Goal: Transaction & Acquisition: Obtain resource

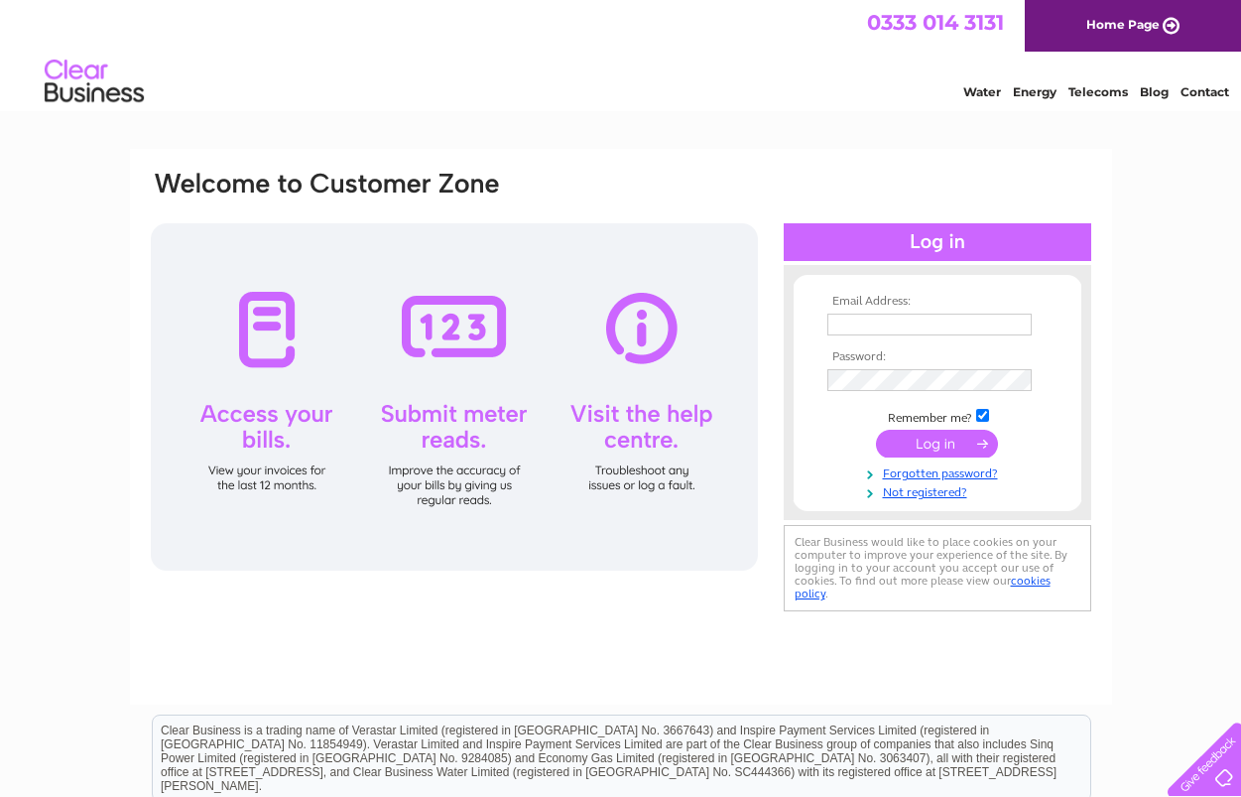
click at [894, 320] on input "text" at bounding box center [929, 325] width 204 height 22
type input "[EMAIL_ADDRESS][DOMAIN_NAME]"
click at [908, 448] on input "submit" at bounding box center [937, 444] width 122 height 28
click at [952, 438] on input "submit" at bounding box center [937, 444] width 122 height 28
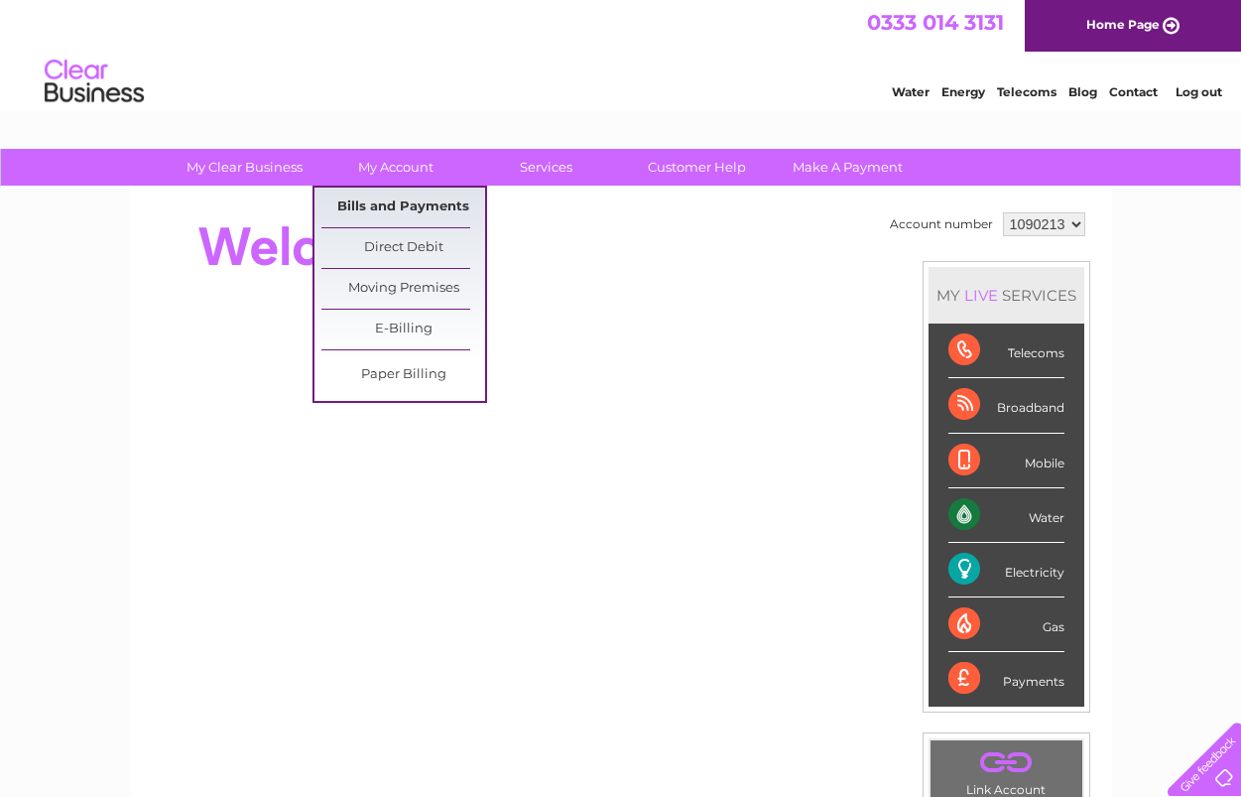
click at [413, 198] on link "Bills and Payments" at bounding box center [403, 208] width 164 height 40
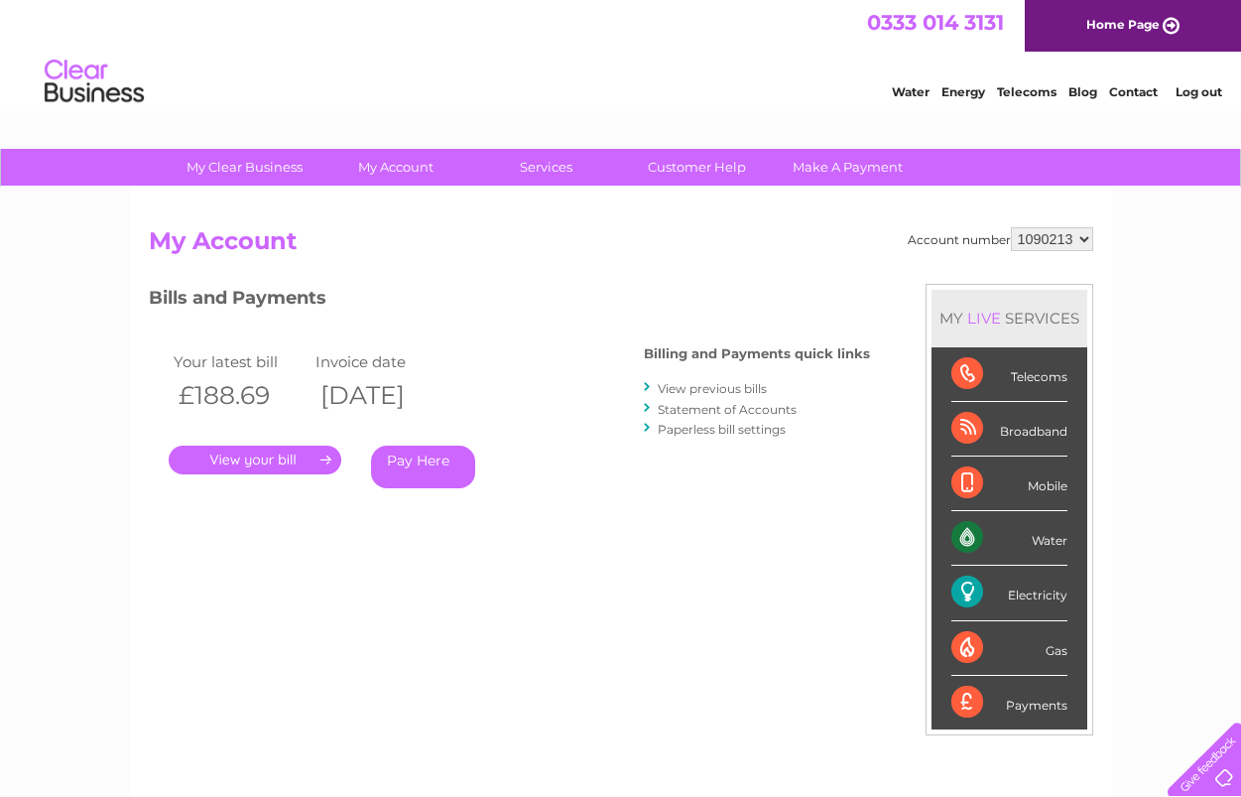
click at [702, 387] on link "View previous bills" at bounding box center [712, 388] width 109 height 15
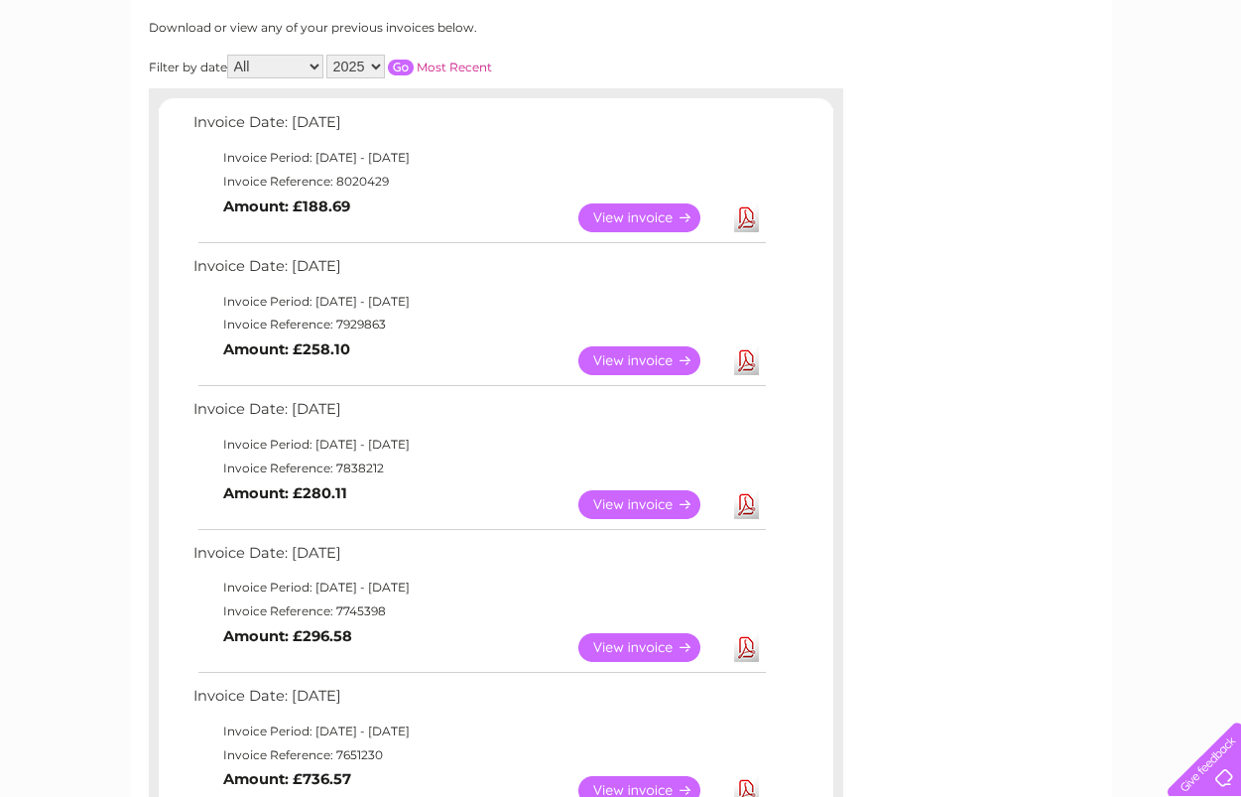
scroll to position [298, 0]
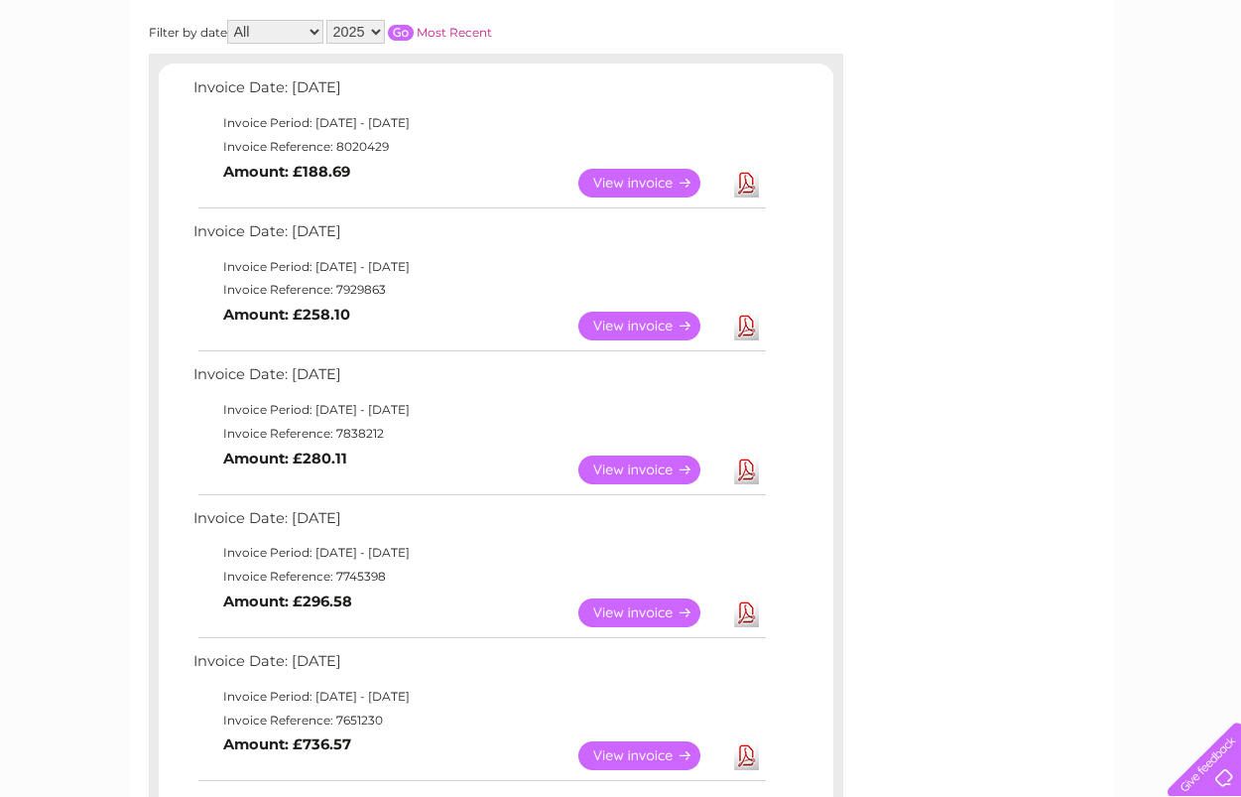
click at [746, 475] on link "Download" at bounding box center [746, 469] width 25 height 29
click at [647, 319] on link "View" at bounding box center [651, 326] width 146 height 29
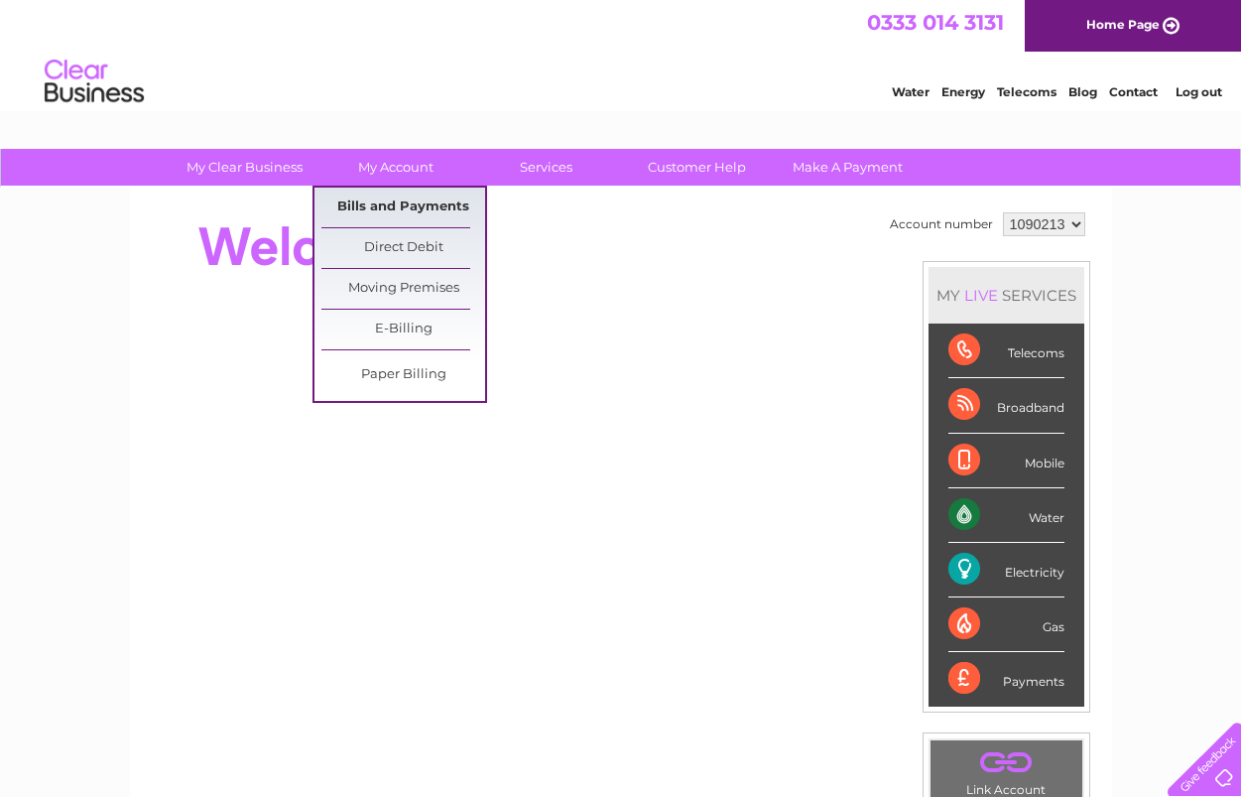
click at [415, 199] on link "Bills and Payments" at bounding box center [403, 208] width 164 height 40
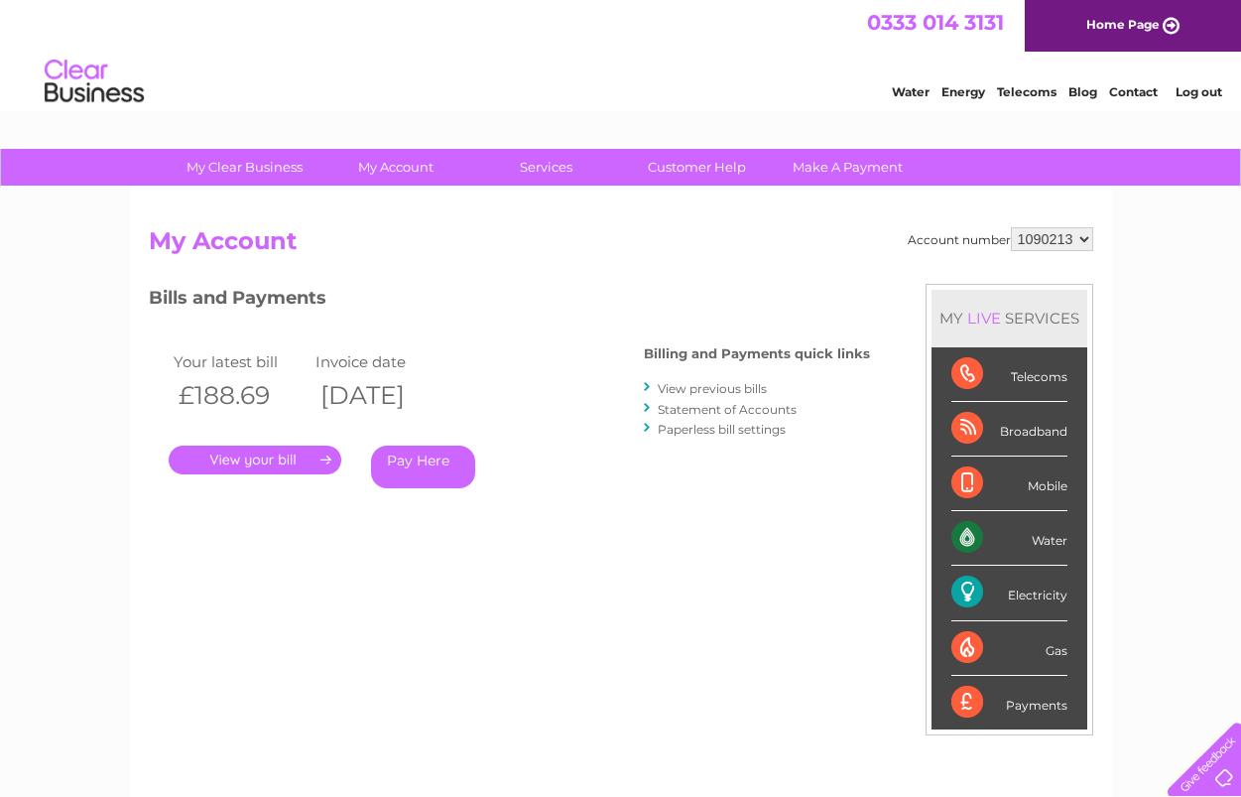
click at [698, 387] on link "View previous bills" at bounding box center [712, 388] width 109 height 15
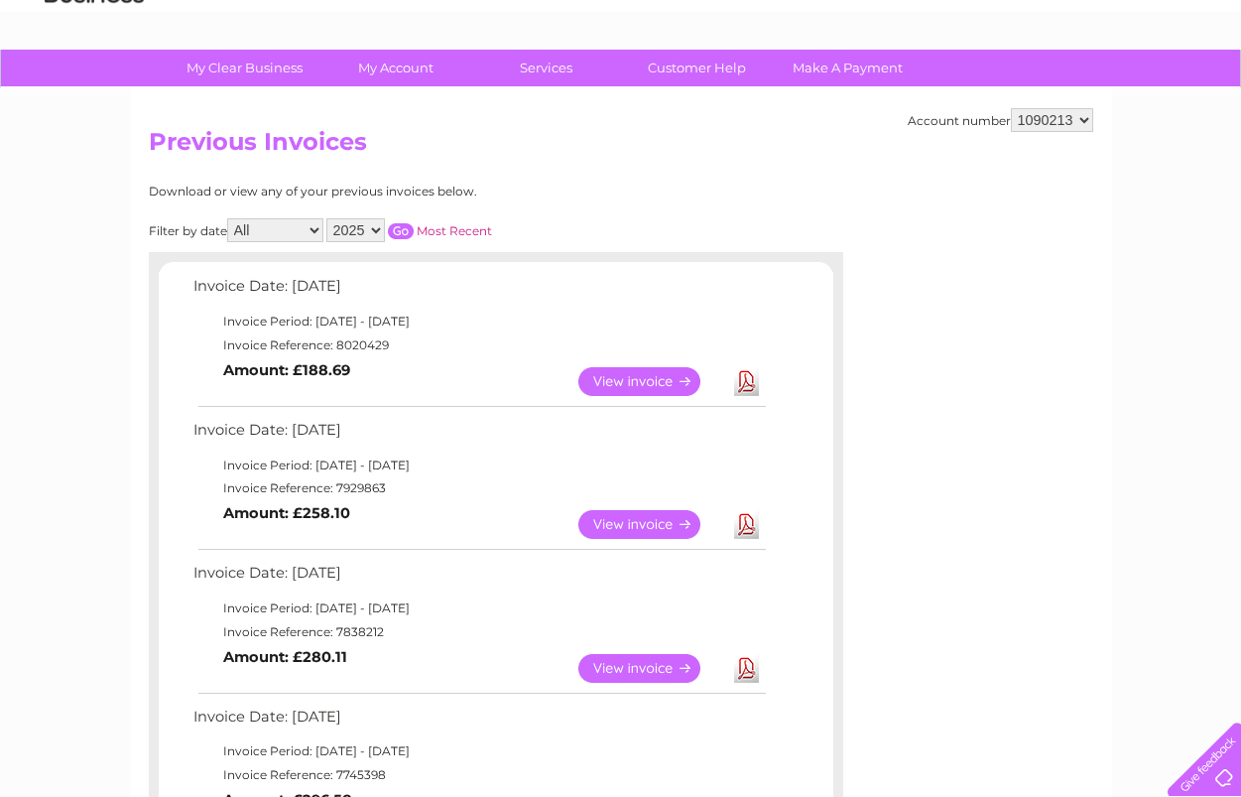
scroll to position [198, 0]
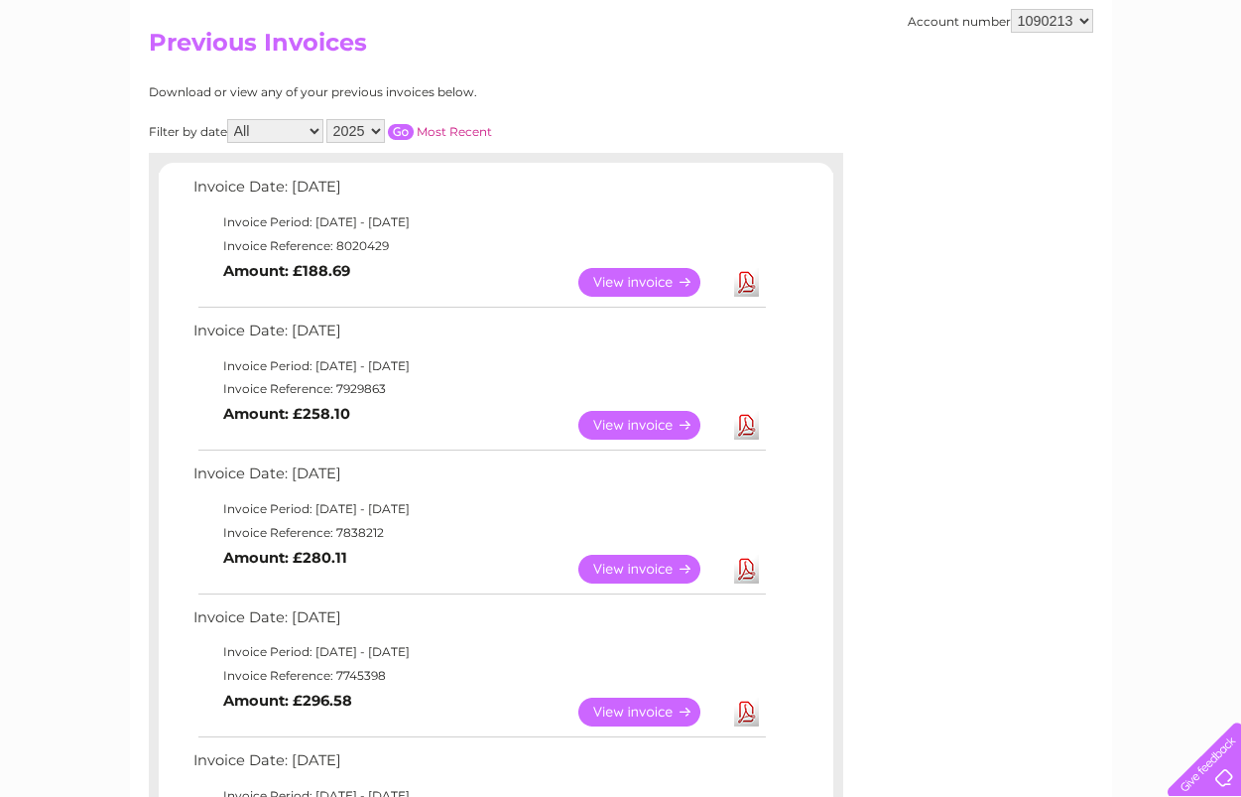
click at [742, 422] on link "Download" at bounding box center [746, 425] width 25 height 29
click at [742, 278] on link "Download" at bounding box center [746, 282] width 25 height 29
click at [750, 289] on link "Download" at bounding box center [746, 282] width 25 height 29
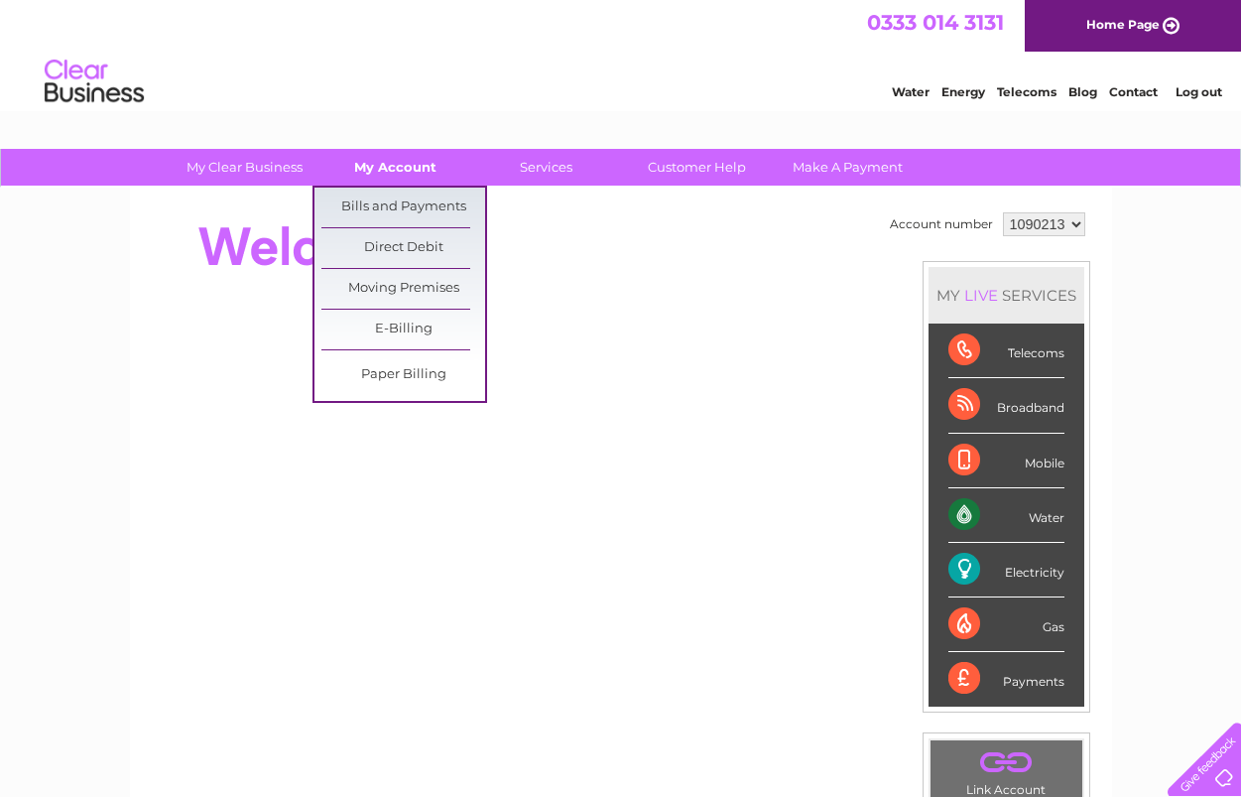
click at [393, 164] on link "My Account" at bounding box center [396, 167] width 164 height 37
click at [393, 200] on link "Bills and Payments" at bounding box center [403, 208] width 164 height 40
